Goal: Transaction & Acquisition: Purchase product/service

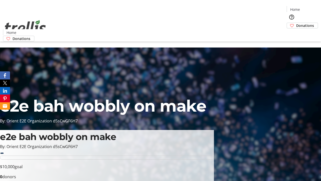
click at [296, 23] on span "Donations" at bounding box center [305, 25] width 18 height 5
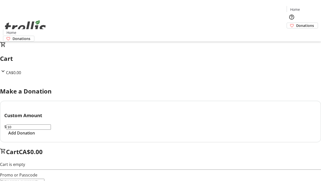
click at [35, 136] on span "Add Donation" at bounding box center [21, 133] width 27 height 6
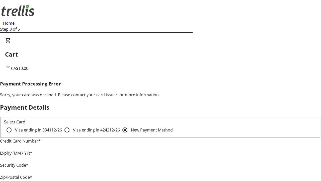
click at [62, 134] on input "Visa ending in 4242 12/26" at bounding box center [67, 130] width 10 height 10
radio input "true"
